Goal: Check status

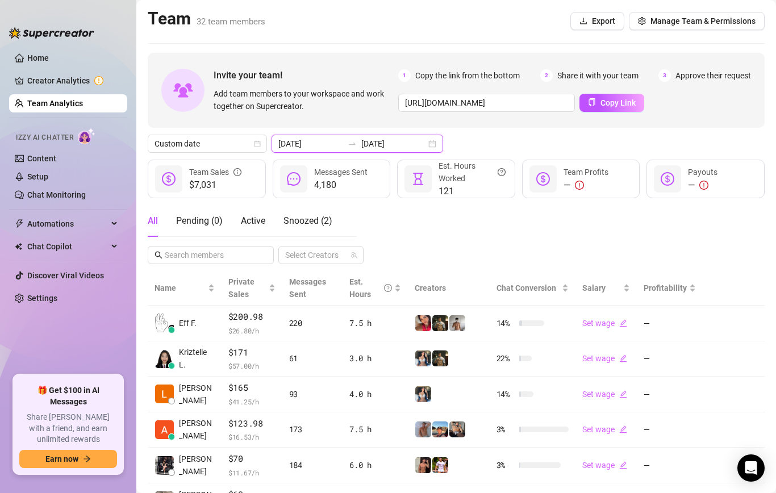
click at [303, 147] on input "[DATE]" at bounding box center [310, 143] width 65 height 12
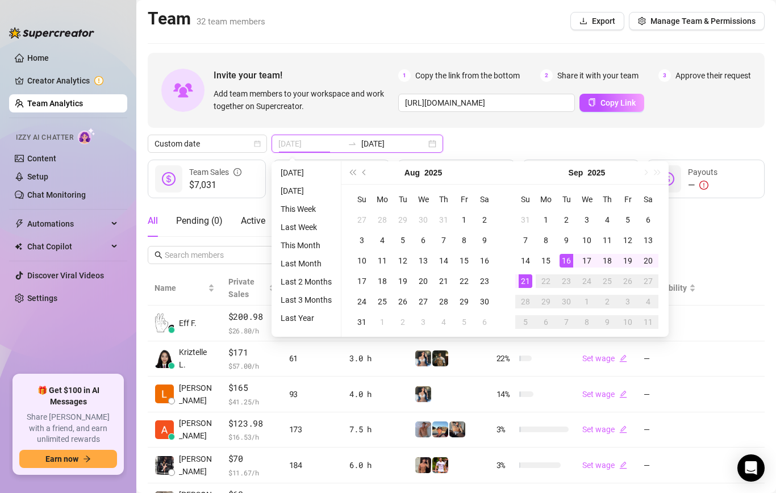
type input "[DATE]"
click at [526, 281] on div "21" at bounding box center [526, 281] width 14 height 14
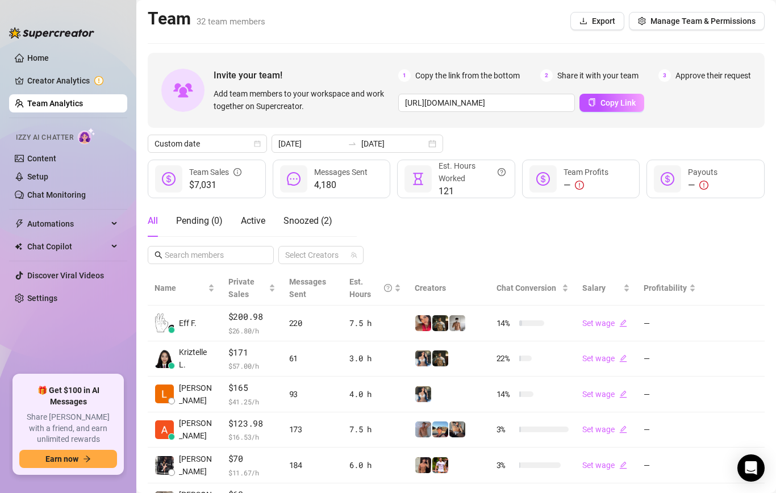
click at [526, 282] on span "Chat Conversion" at bounding box center [528, 288] width 63 height 12
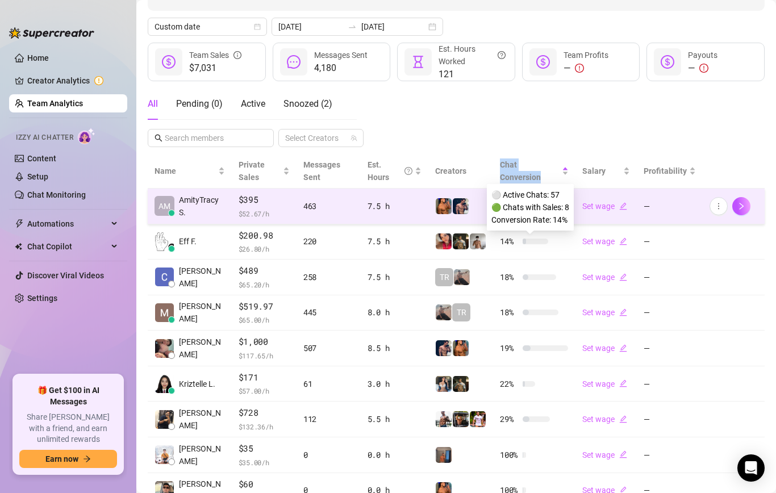
scroll to position [234, 0]
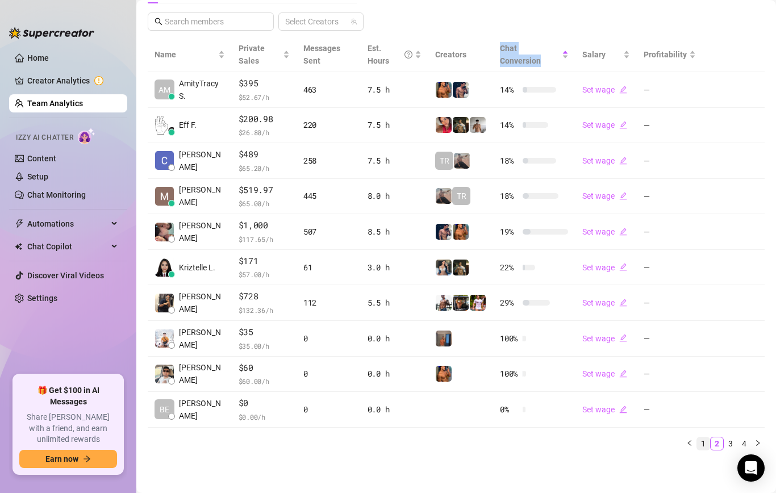
click at [705, 443] on link "1" at bounding box center [703, 443] width 12 height 12
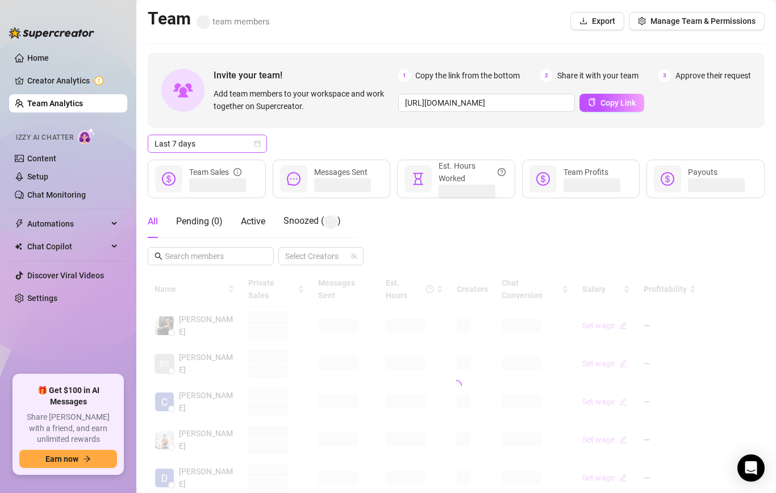
click at [232, 142] on span "Last 7 days" at bounding box center [208, 143] width 106 height 17
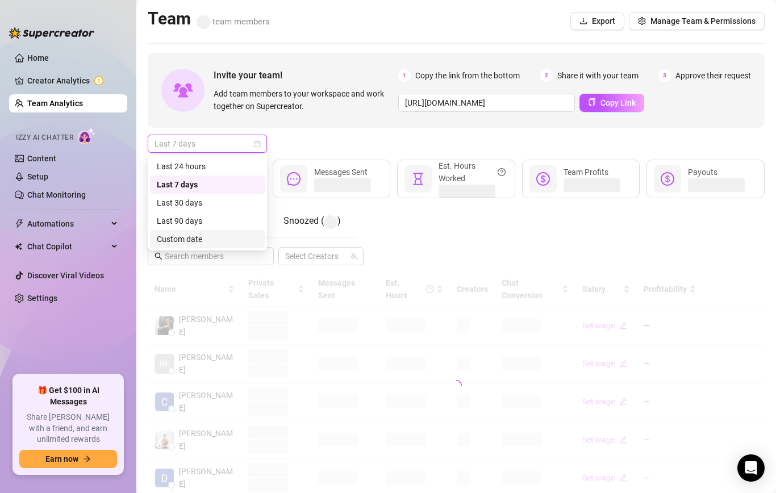
click at [209, 242] on div "Custom date" at bounding box center [207, 239] width 101 height 12
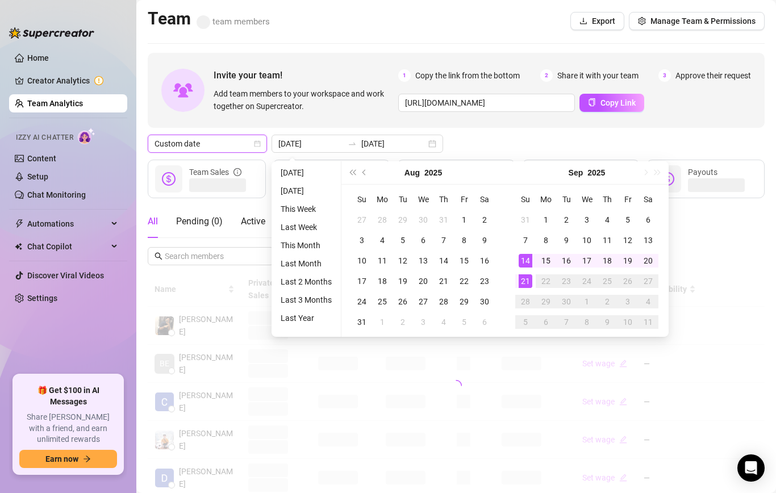
type input "[DATE]"
click at [527, 278] on div "21" at bounding box center [526, 281] width 14 height 14
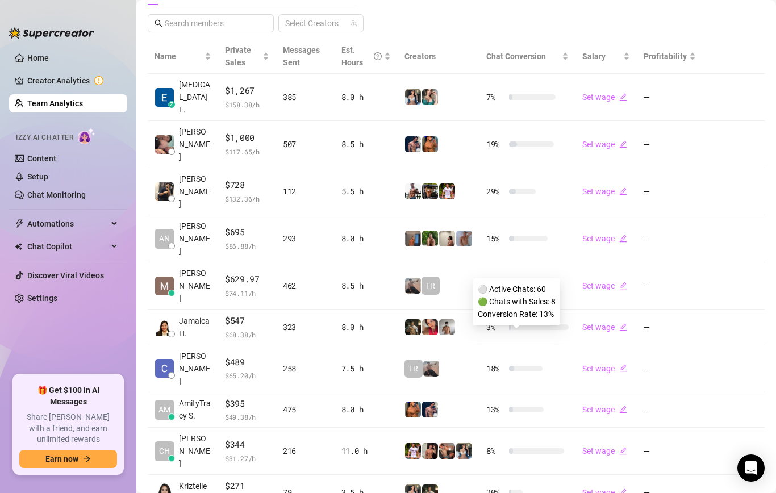
scroll to position [234, 0]
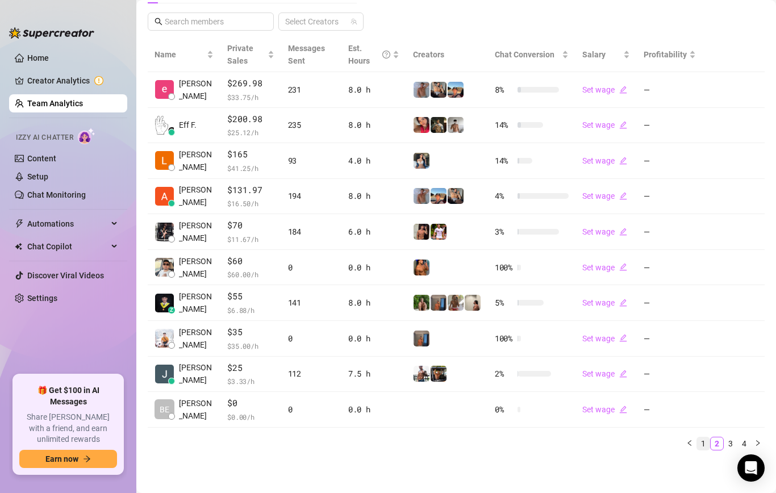
click at [704, 443] on link "1" at bounding box center [703, 443] width 12 height 12
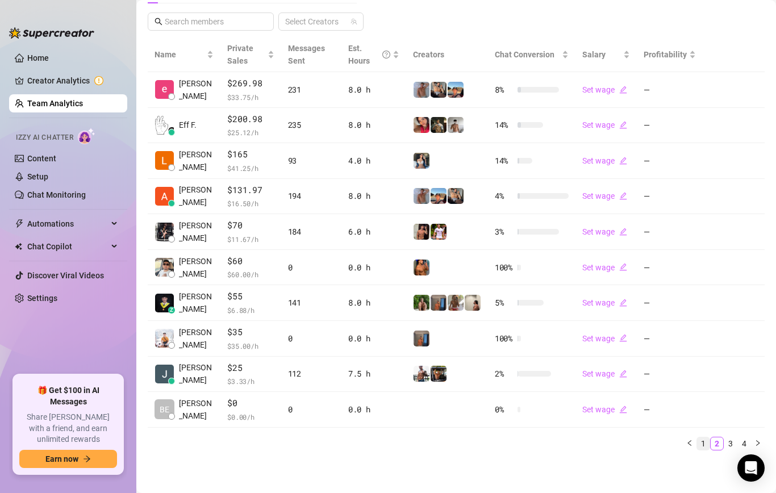
click at [702, 440] on link "1" at bounding box center [703, 443] width 12 height 12
